Goal: Information Seeking & Learning: Learn about a topic

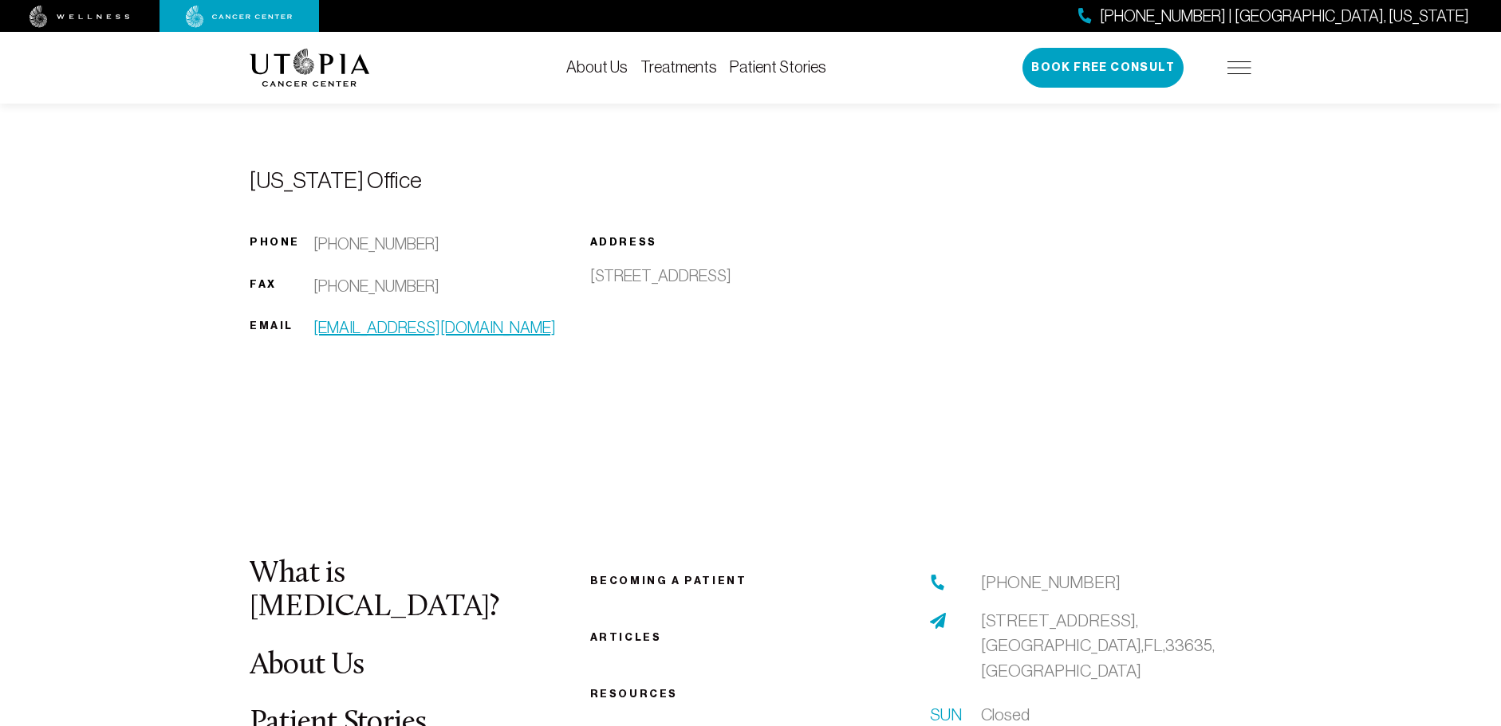
scroll to position [1116, 0]
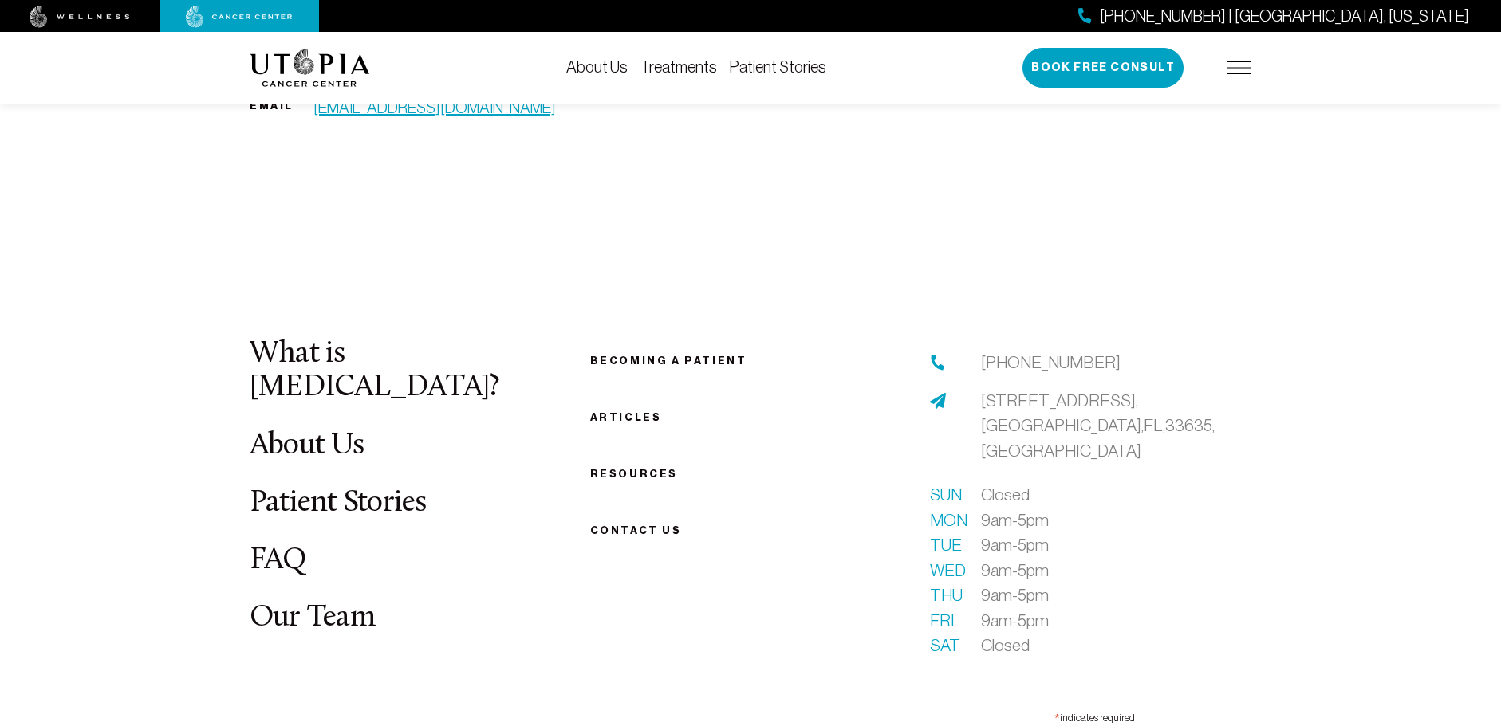
click at [647, 358] on link "Becoming a patient" at bounding box center [668, 361] width 157 height 12
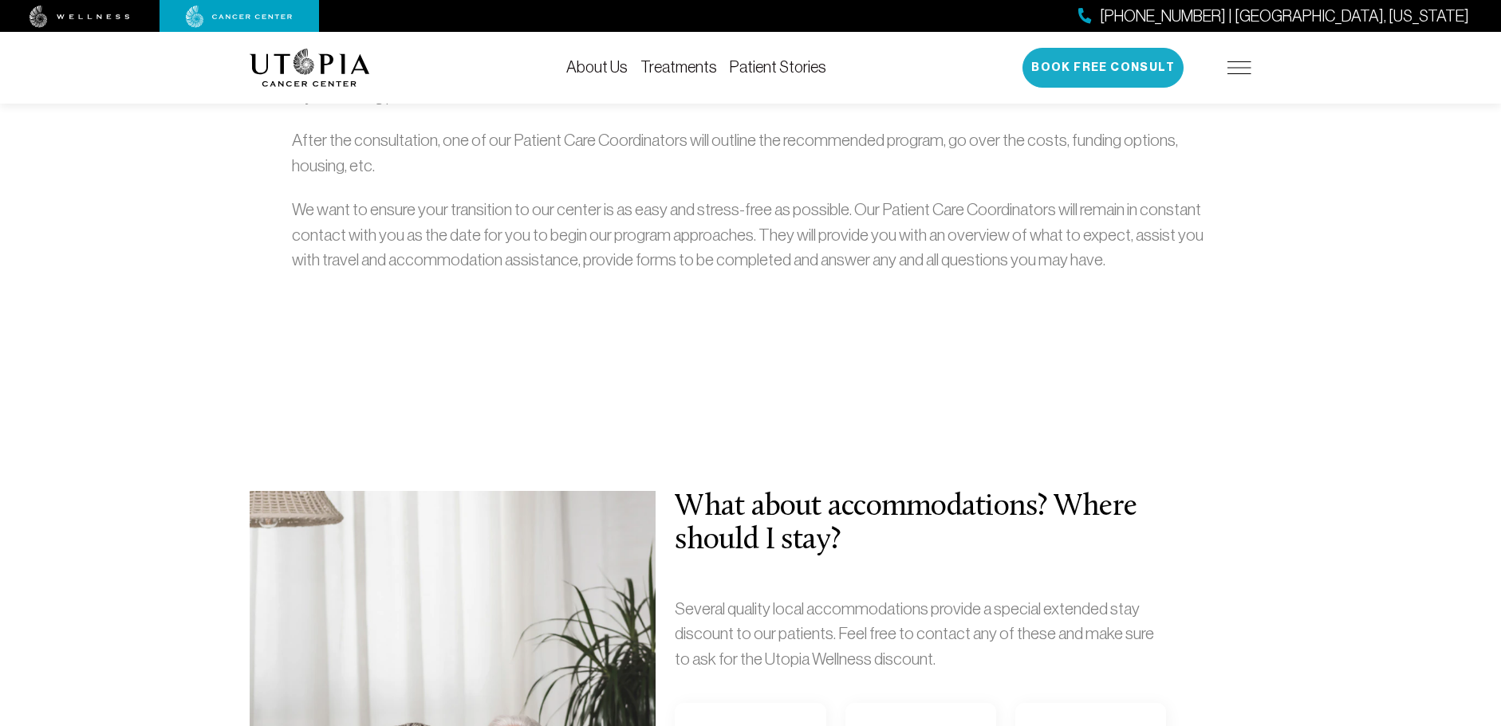
scroll to position [631, 0]
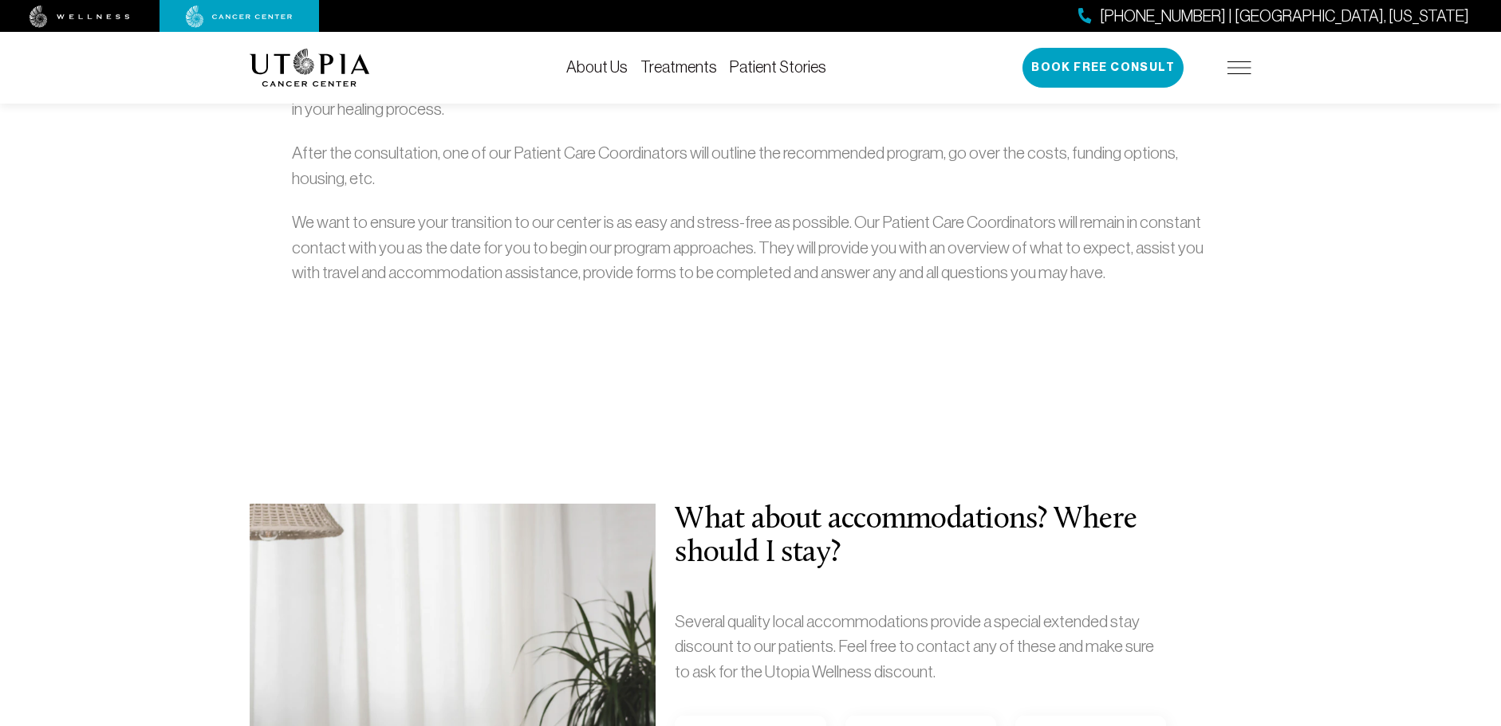
click at [1237, 67] on img at bounding box center [1239, 67] width 24 height 13
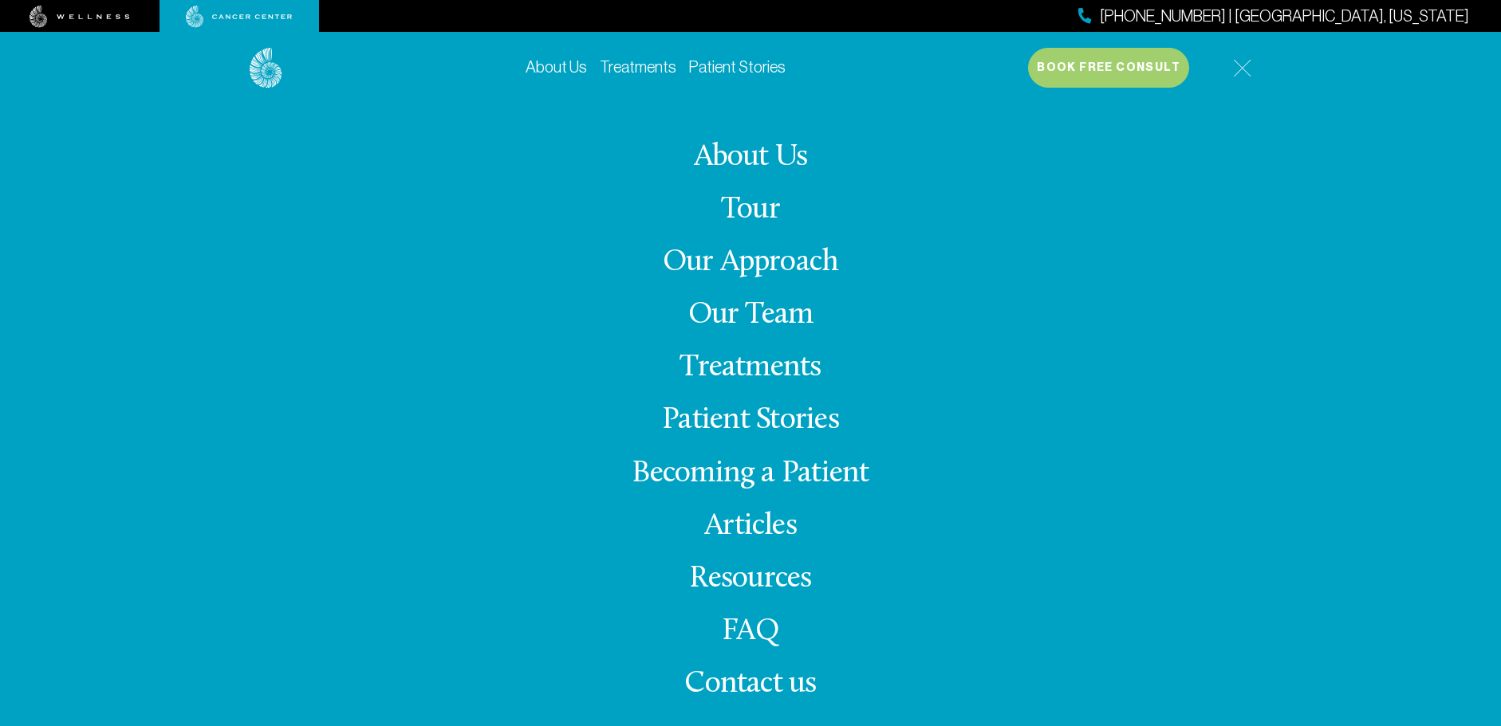
click at [773, 374] on link "Treatments" at bounding box center [749, 367] width 141 height 31
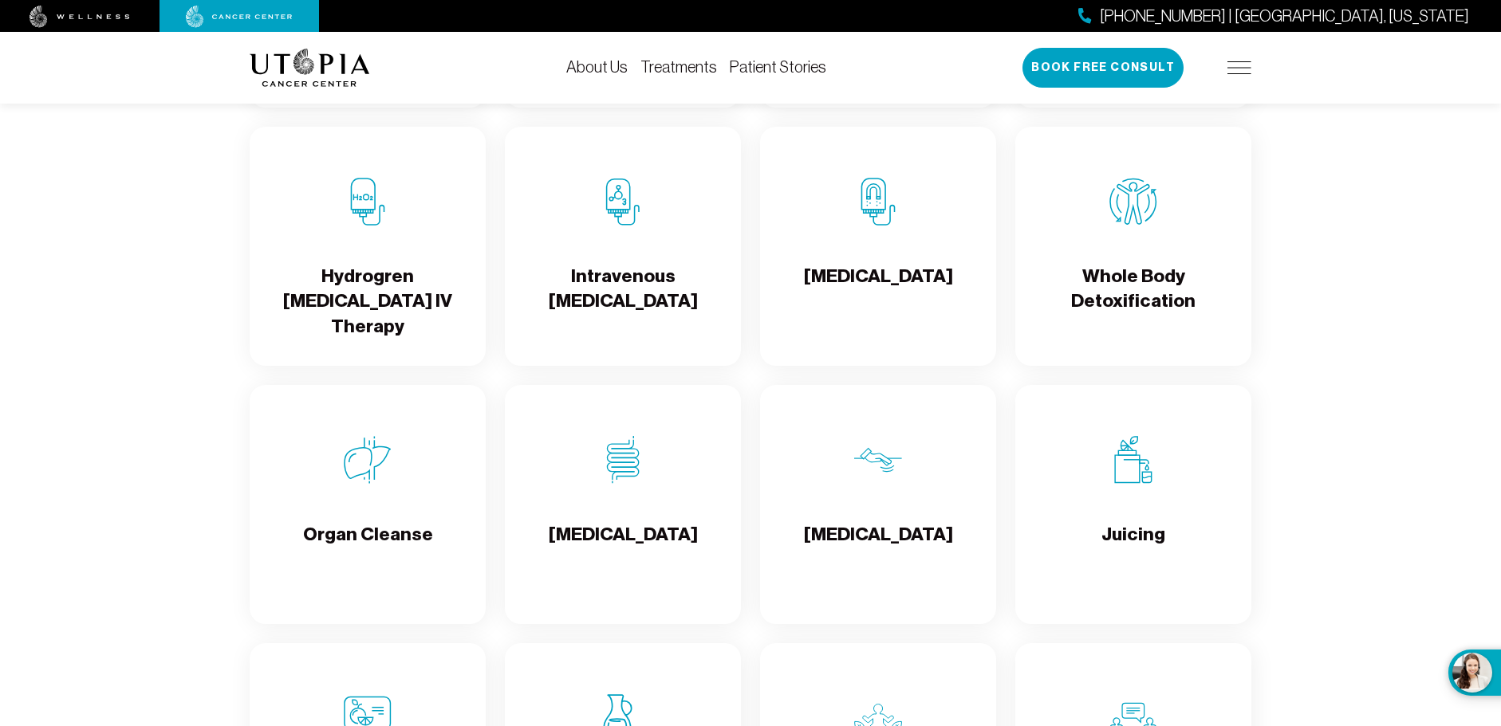
scroll to position [1914, 0]
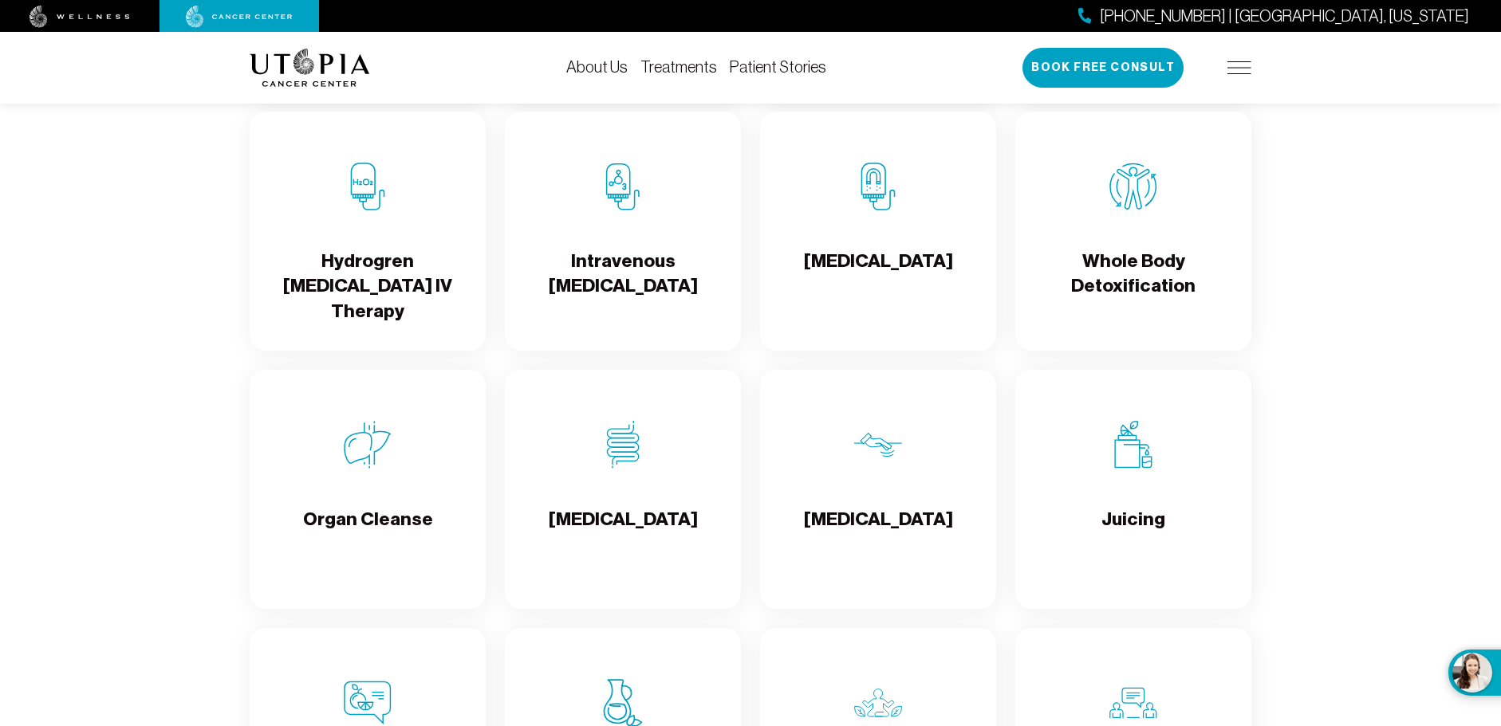
click at [436, 468] on div "Organ Cleanse" at bounding box center [368, 489] width 236 height 239
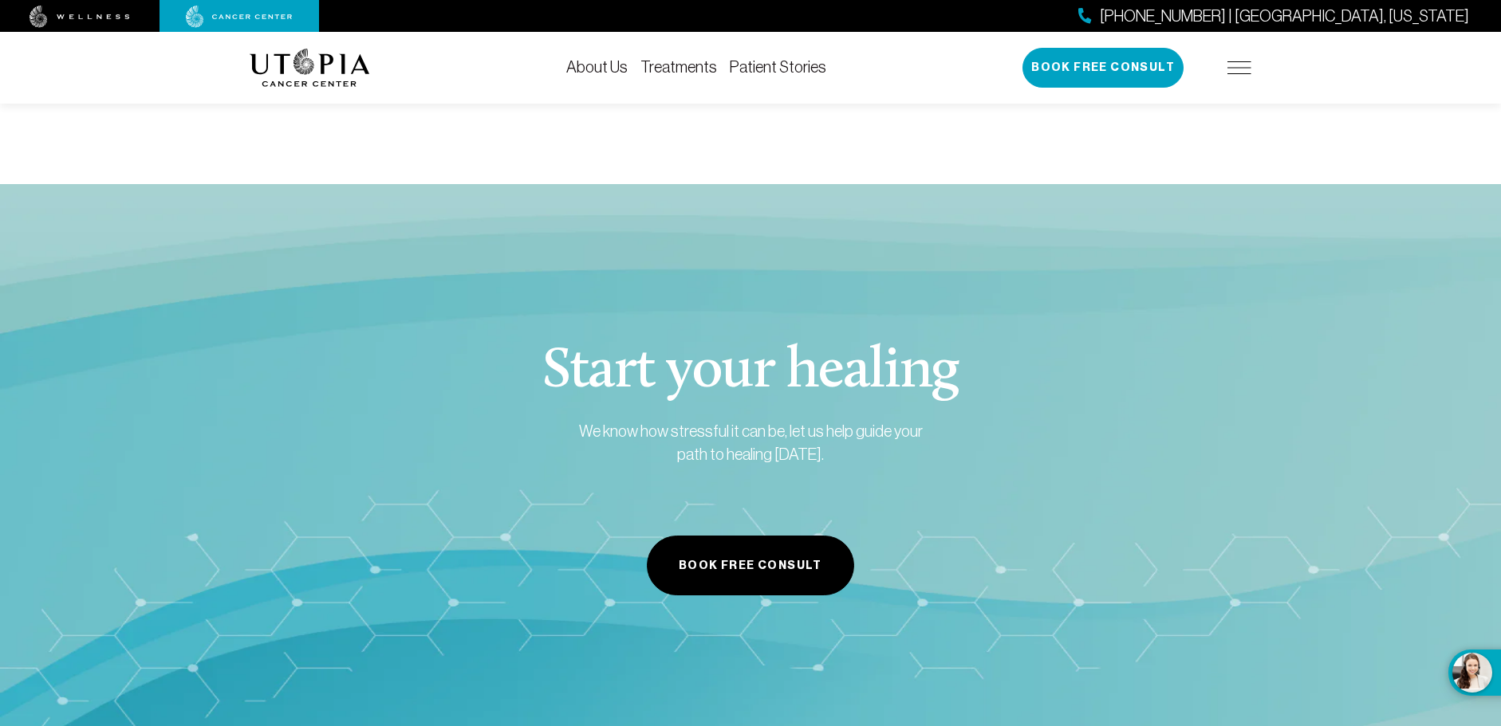
scroll to position [2073, 0]
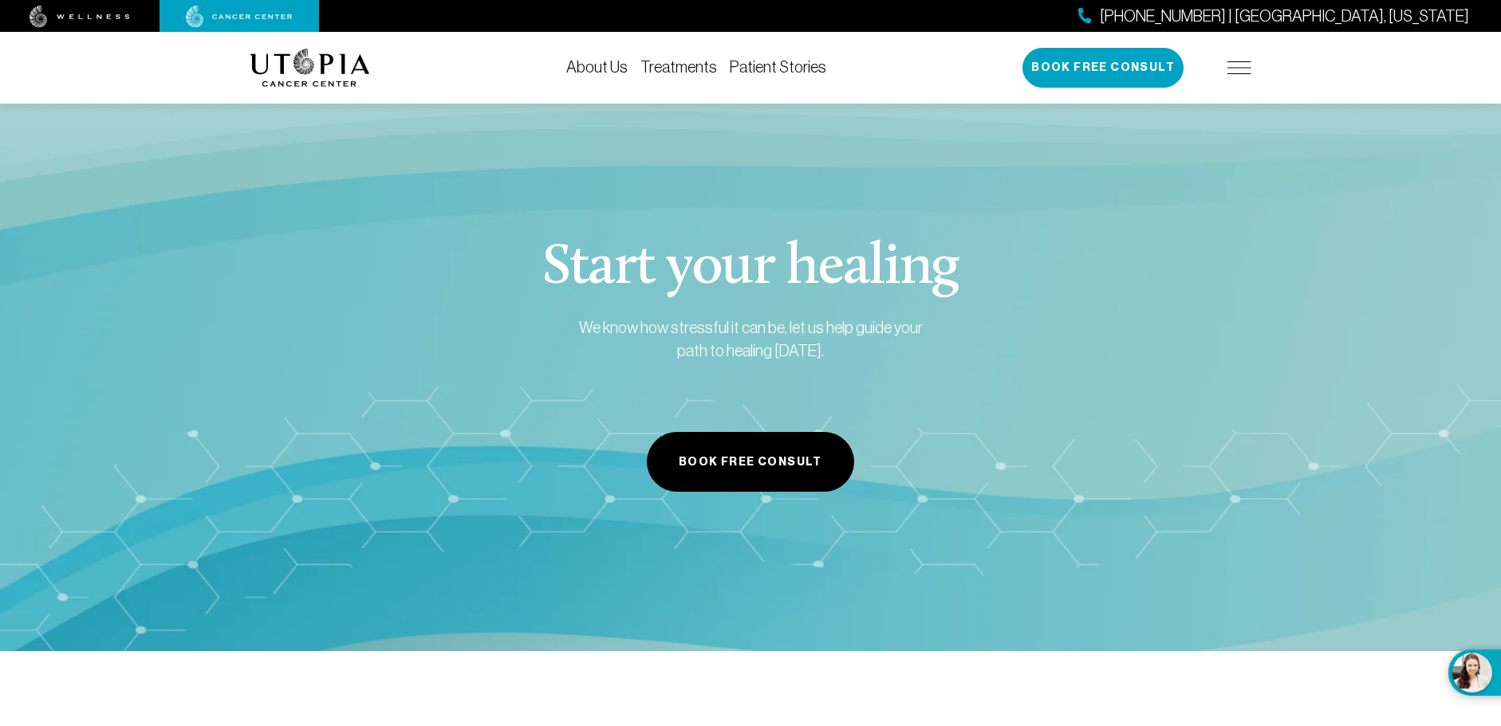
click at [689, 66] on link "Treatments" at bounding box center [678, 67] width 77 height 18
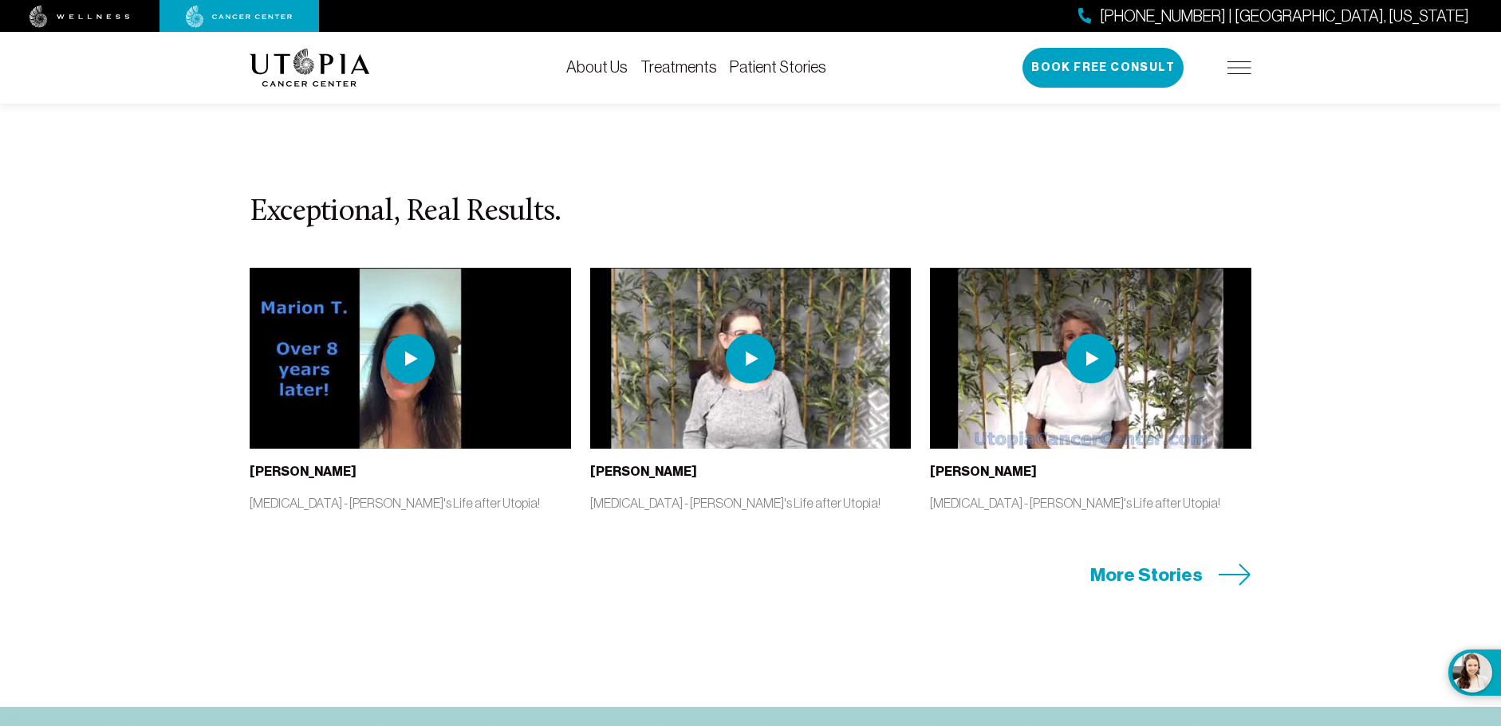
scroll to position [3269, 0]
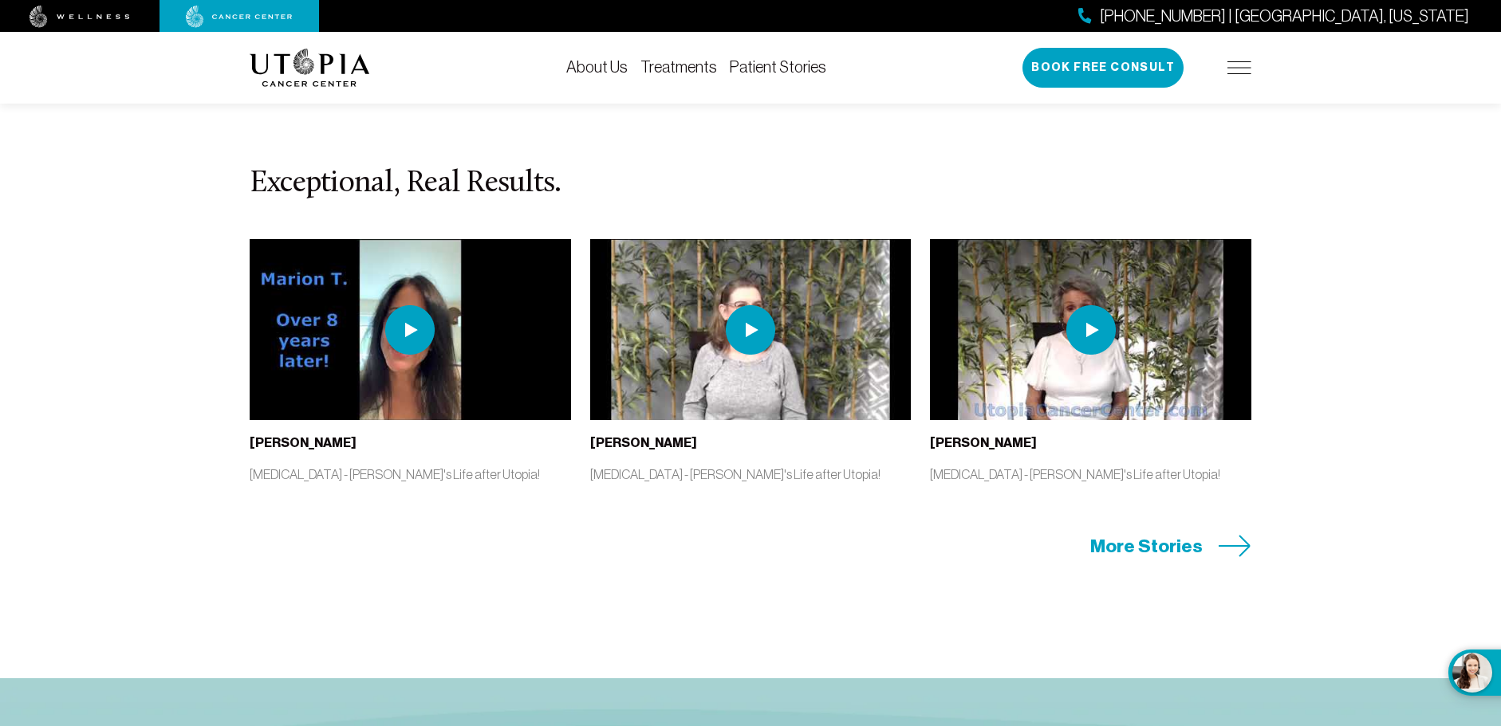
click at [1198, 549] on span "More Stories" at bounding box center [1146, 546] width 112 height 25
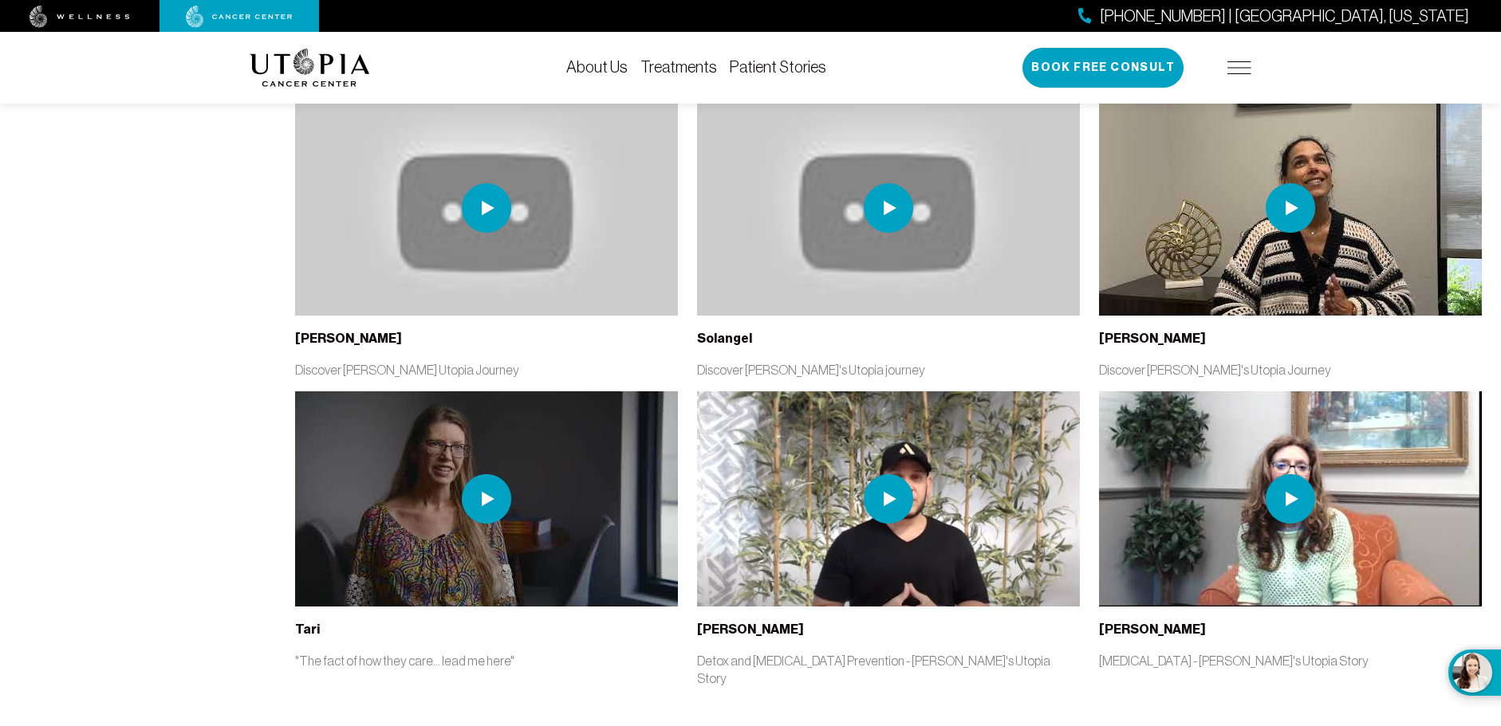
scroll to position [4067, 0]
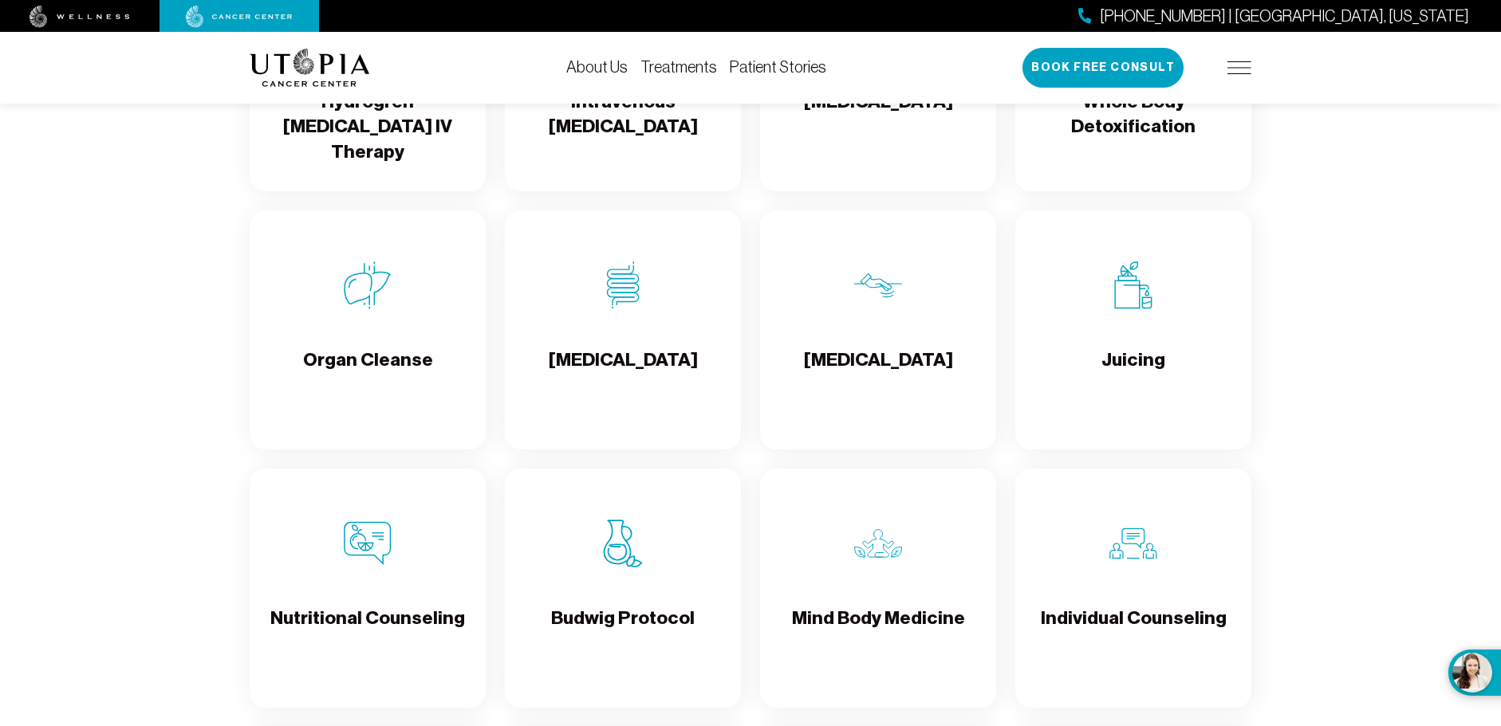
scroll to position [1914, 0]
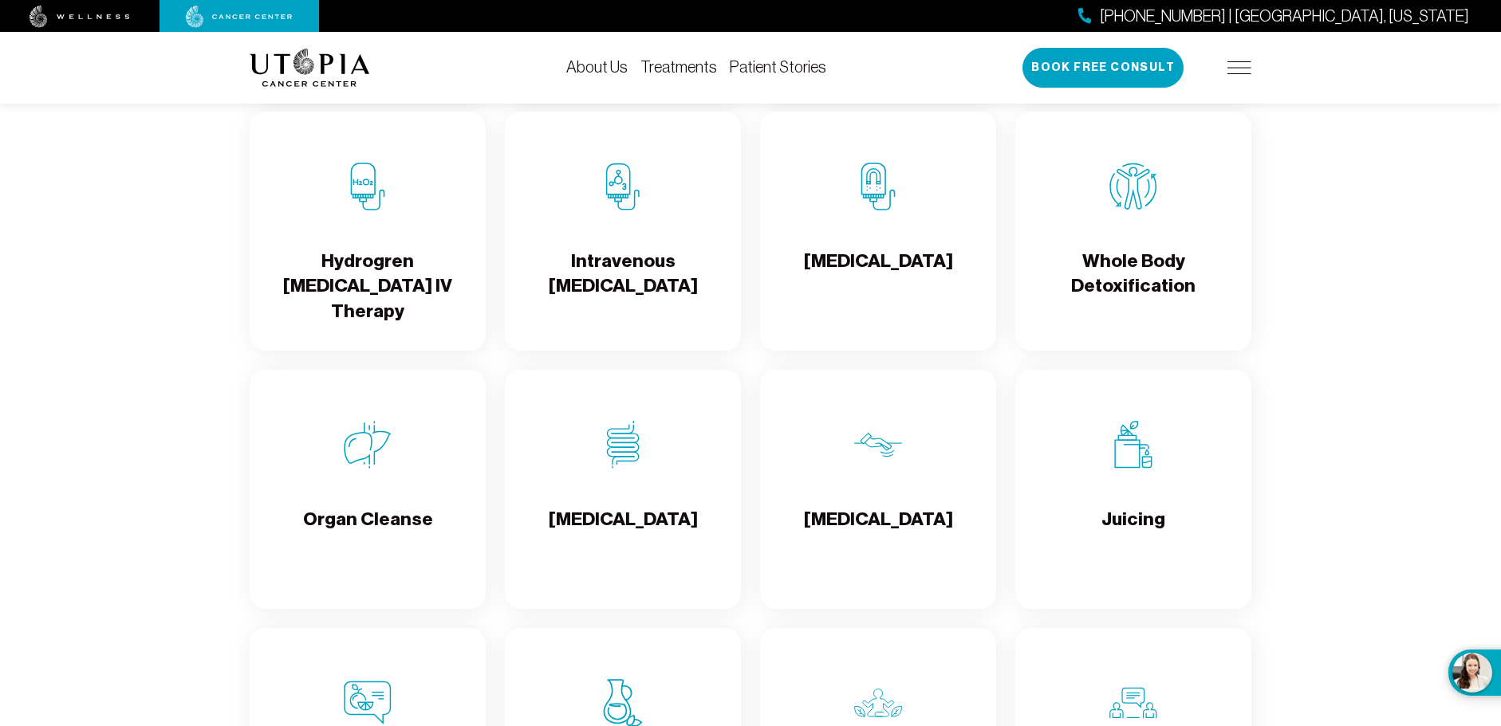
click at [602, 71] on link "About Us" at bounding box center [596, 67] width 61 height 18
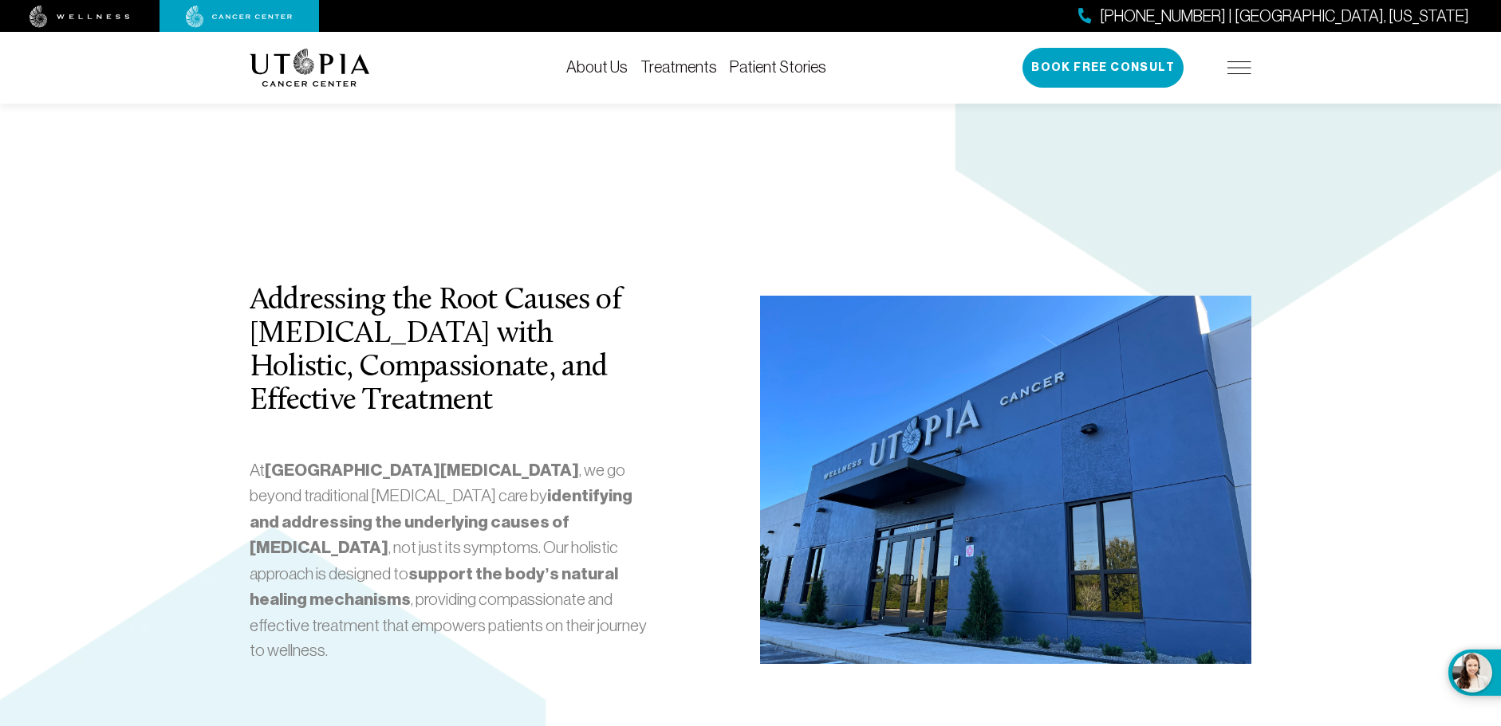
scroll to position [2950, 0]
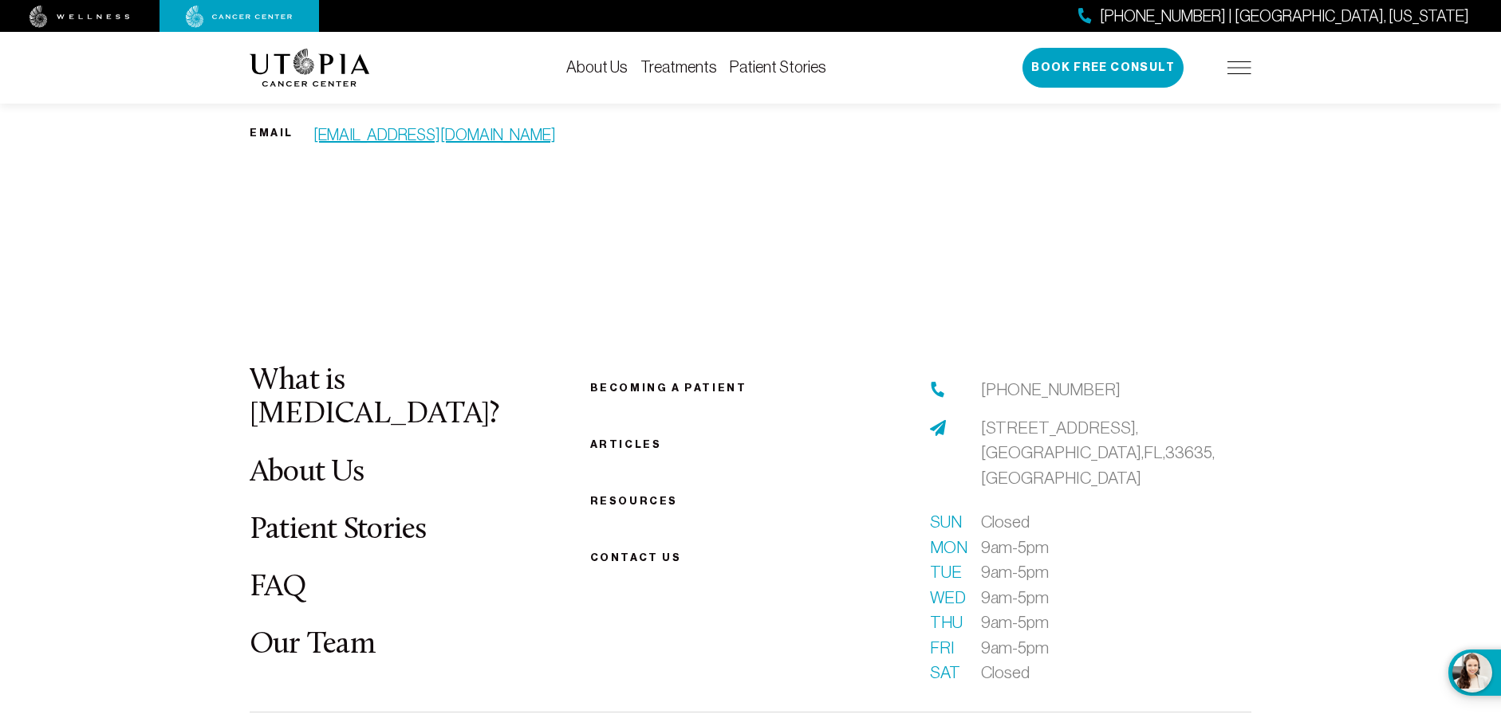
scroll to position [1116, 0]
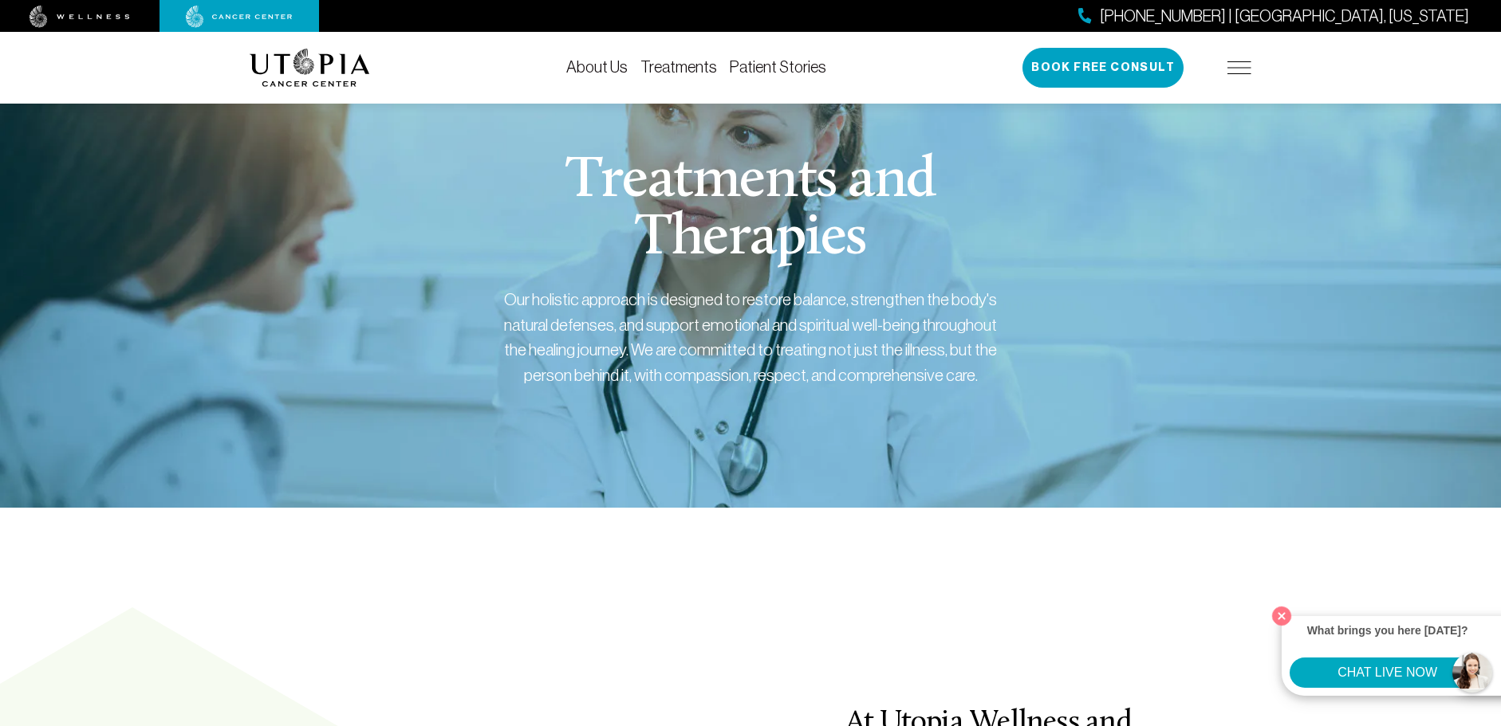
click at [797, 69] on link "Patient Stories" at bounding box center [778, 67] width 96 height 18
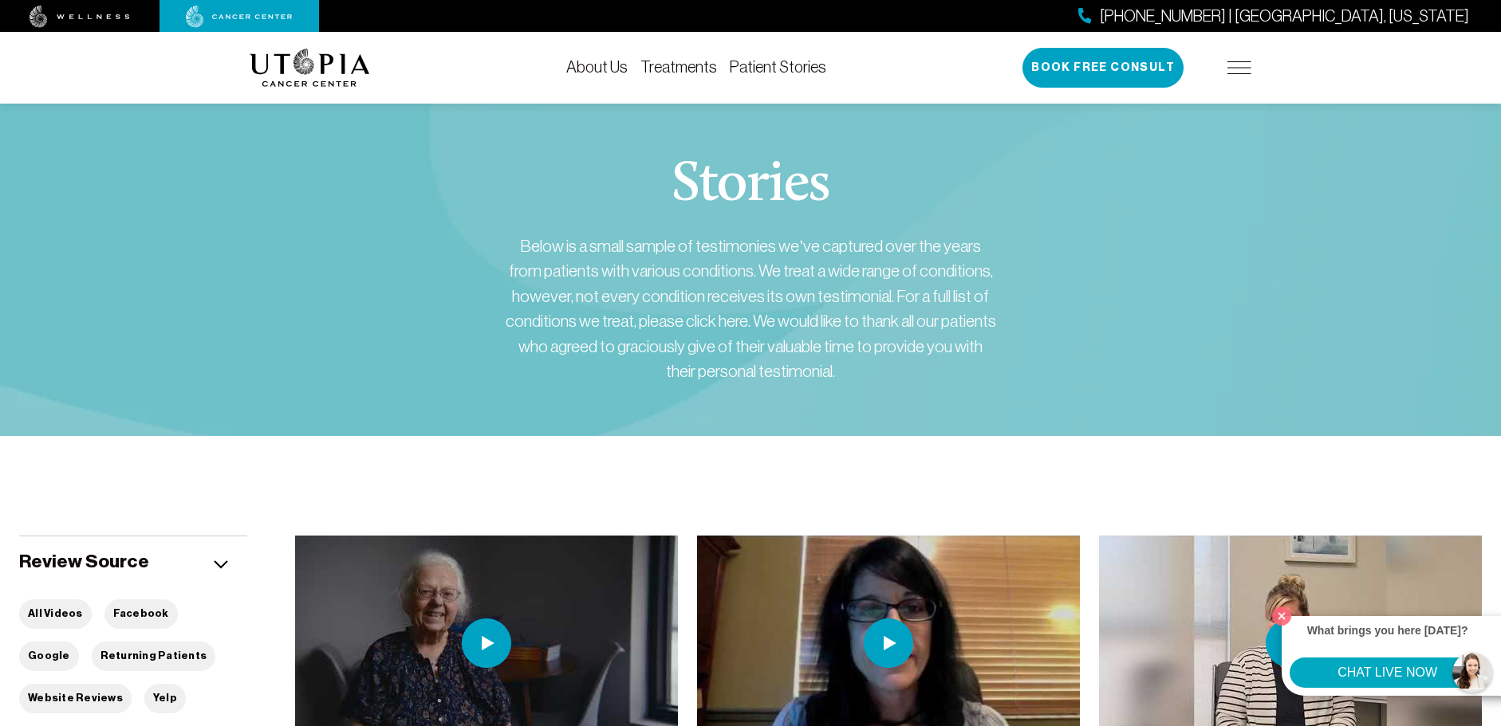
click at [604, 66] on link "About Us" at bounding box center [596, 67] width 61 height 18
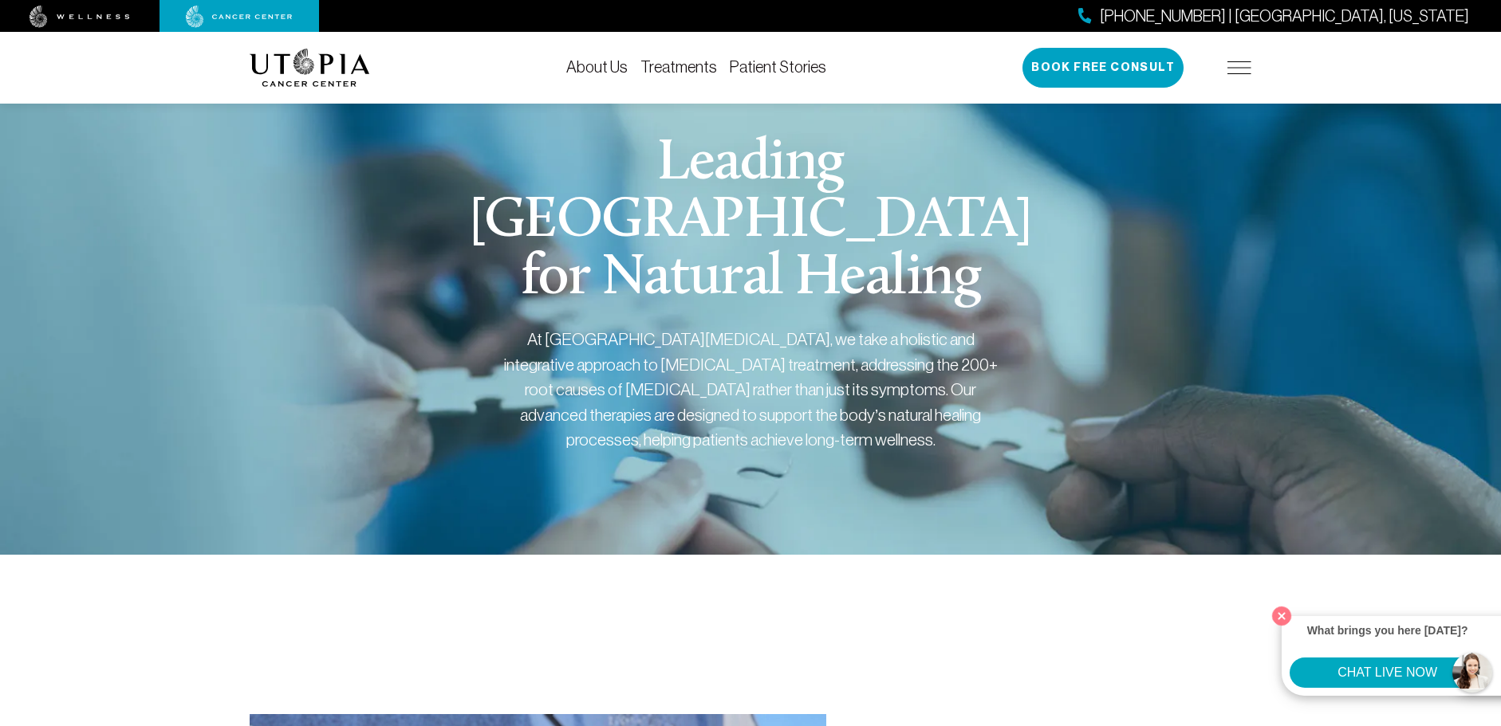
click at [1241, 67] on img at bounding box center [1239, 67] width 24 height 13
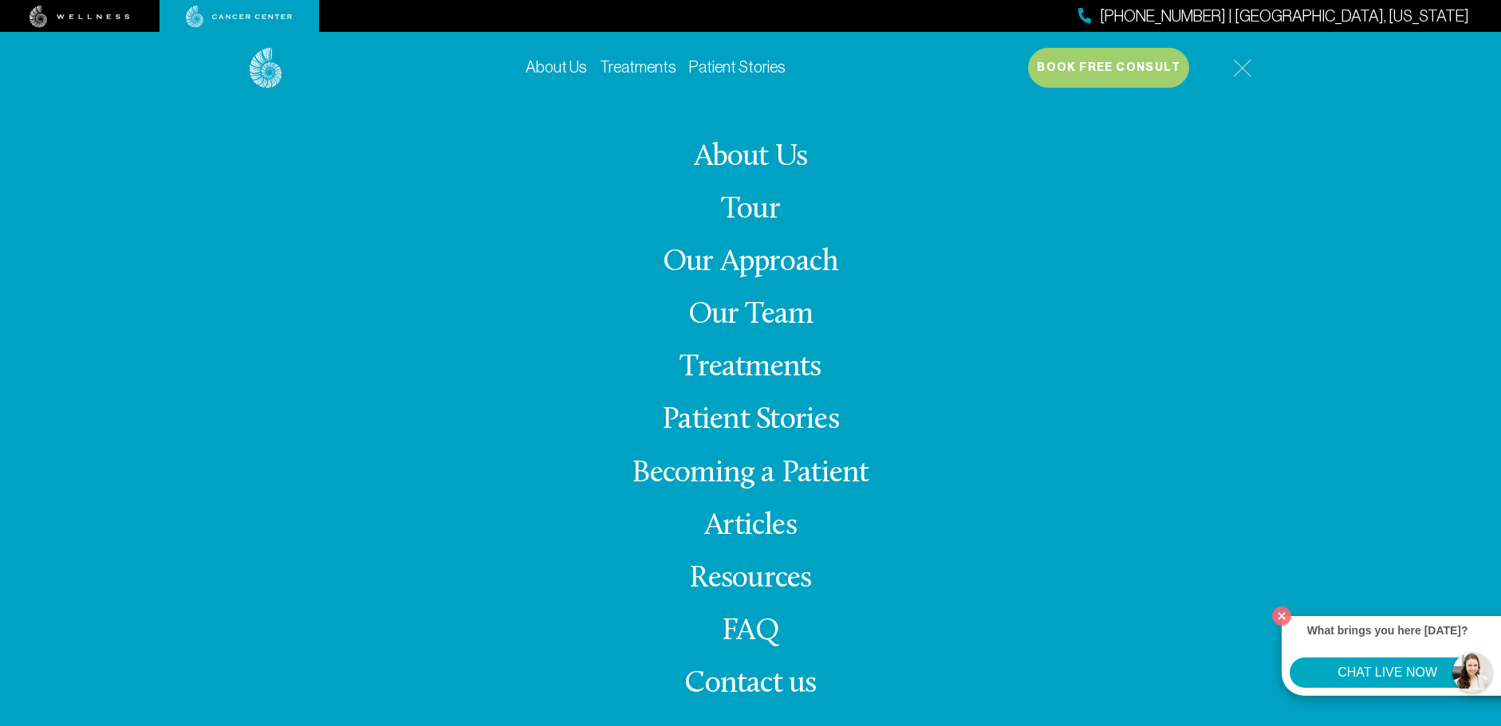
click at [789, 529] on link "Articles" at bounding box center [750, 526] width 92 height 31
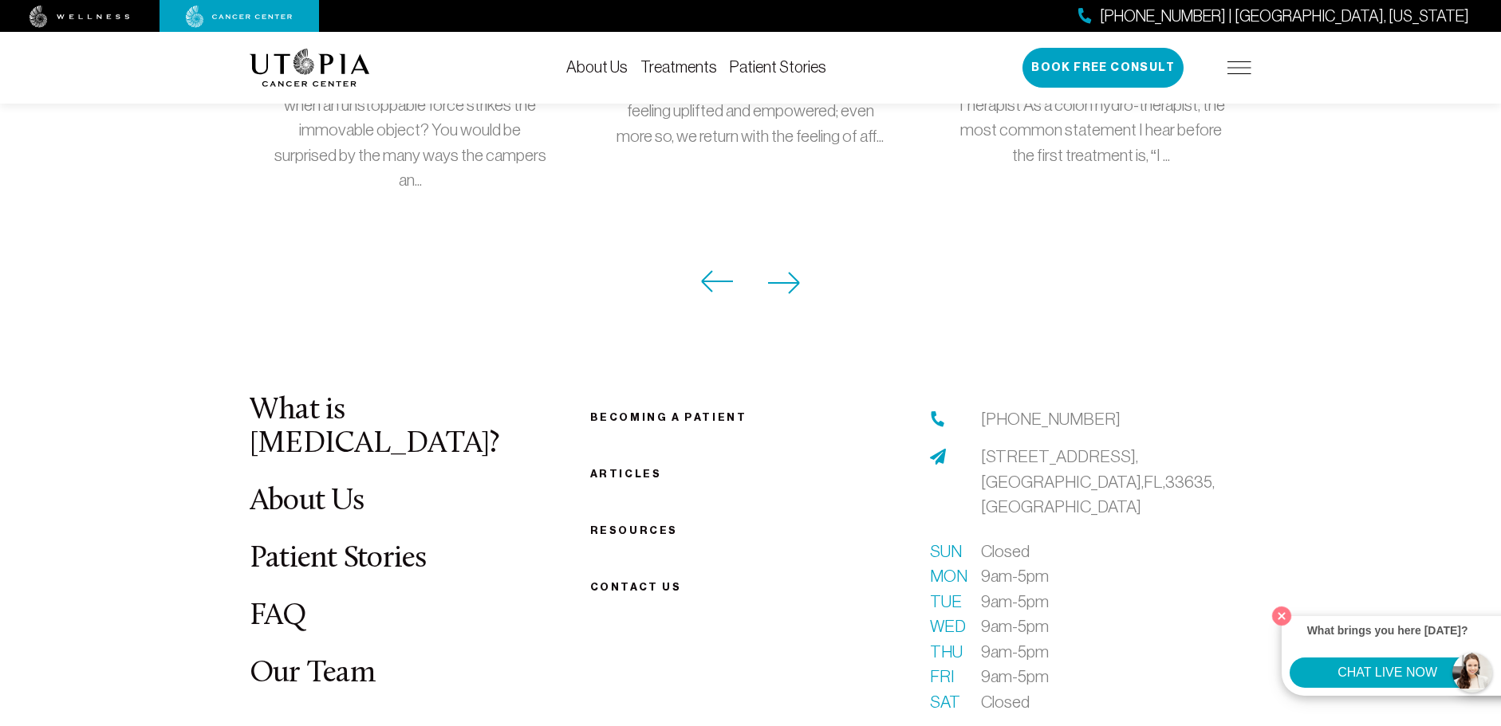
scroll to position [1595, 0]
